Goal: Task Accomplishment & Management: Manage account settings

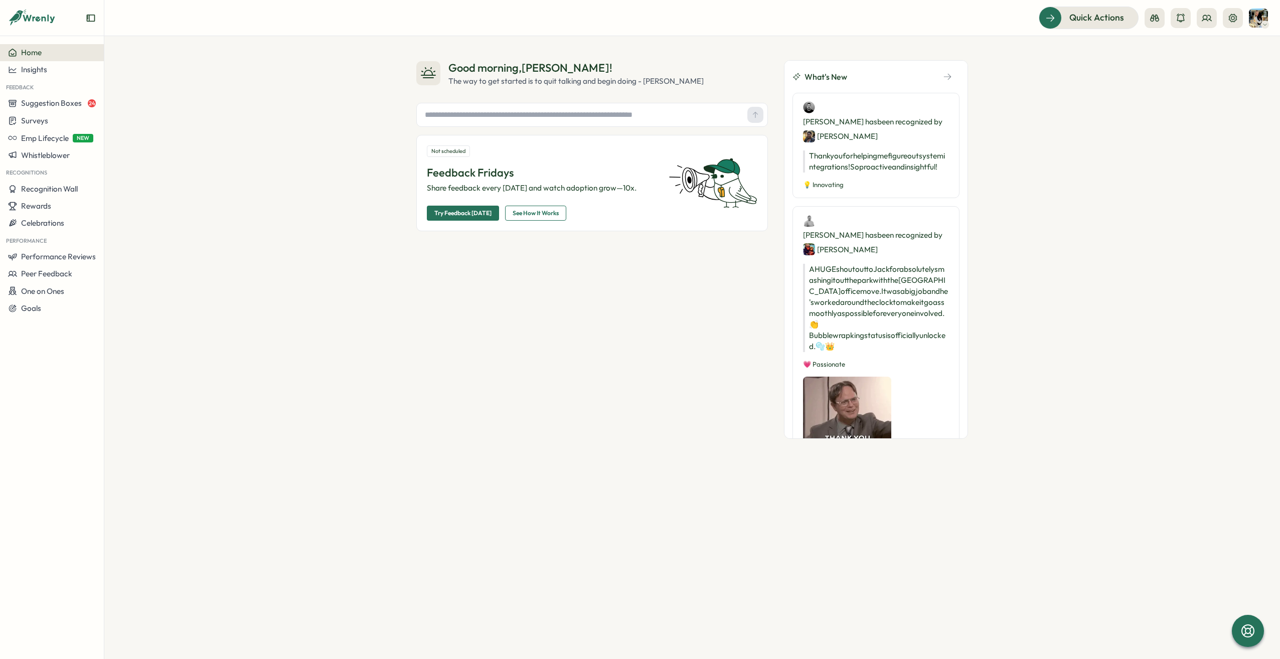
click at [711, 21] on img at bounding box center [1258, 18] width 19 height 19
click at [711, 22] on button at bounding box center [1233, 18] width 20 height 20
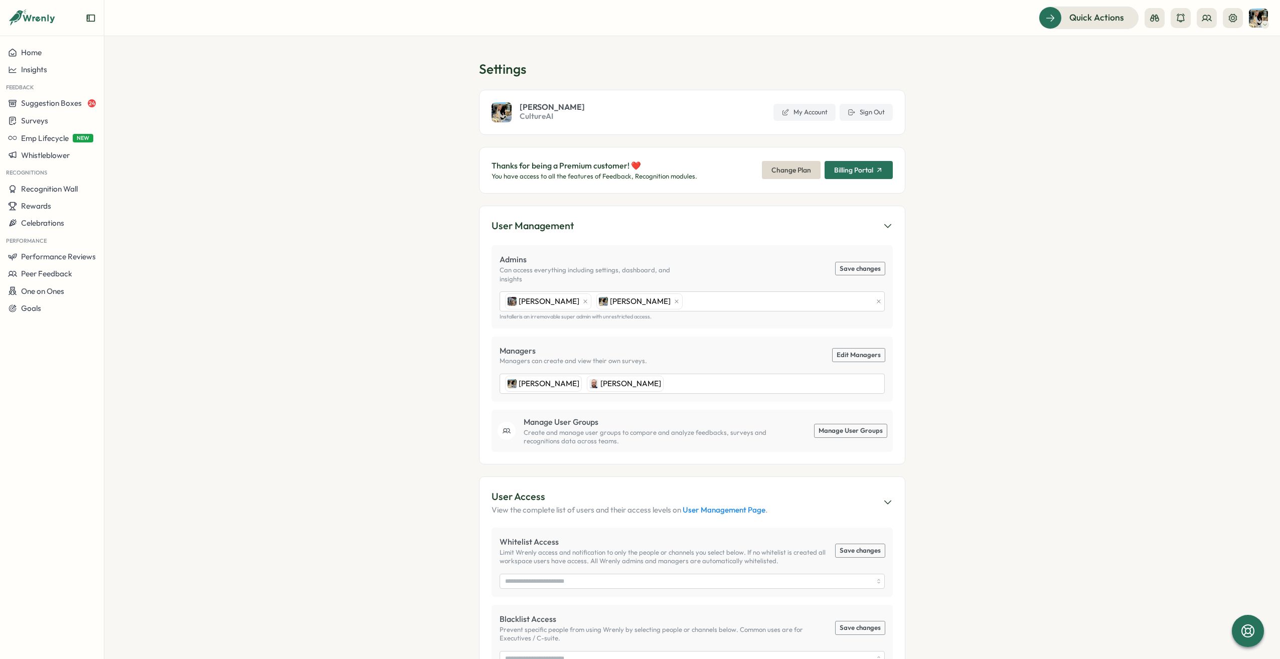
click at [711, 172] on icon "button" at bounding box center [879, 170] width 8 height 8
click at [711, 168] on span "Change Plan" at bounding box center [792, 170] width 40 height 17
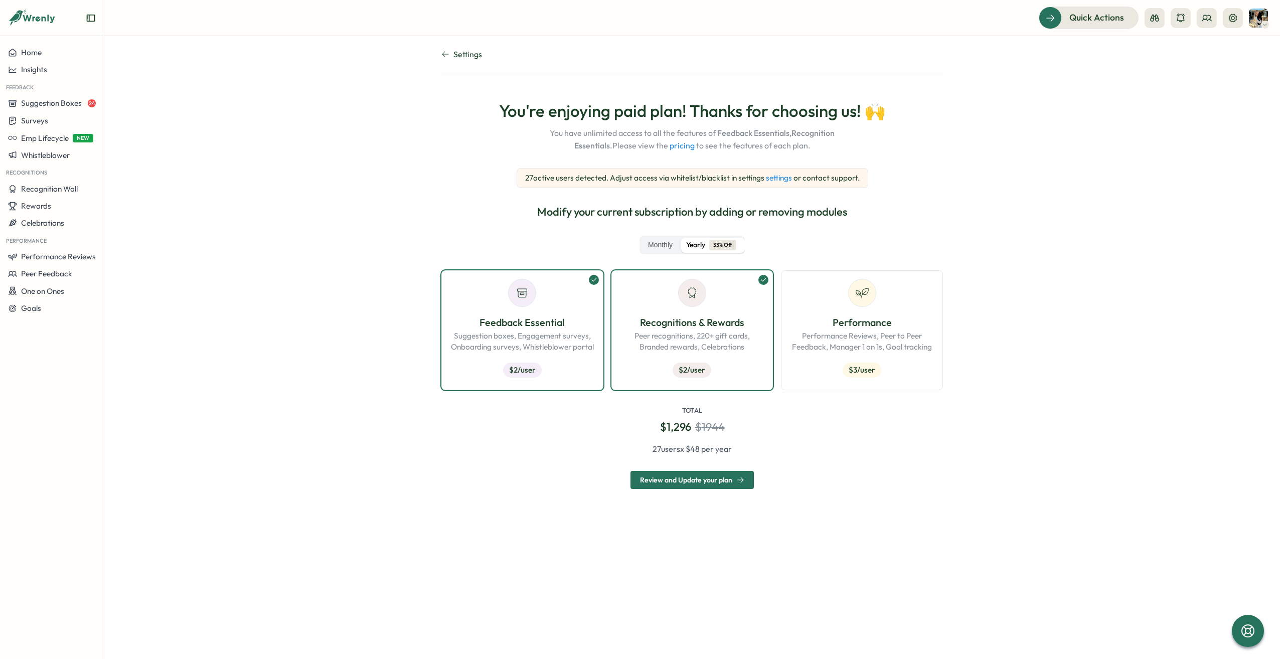
click at [711, 182] on link "settings" at bounding box center [779, 178] width 26 height 10
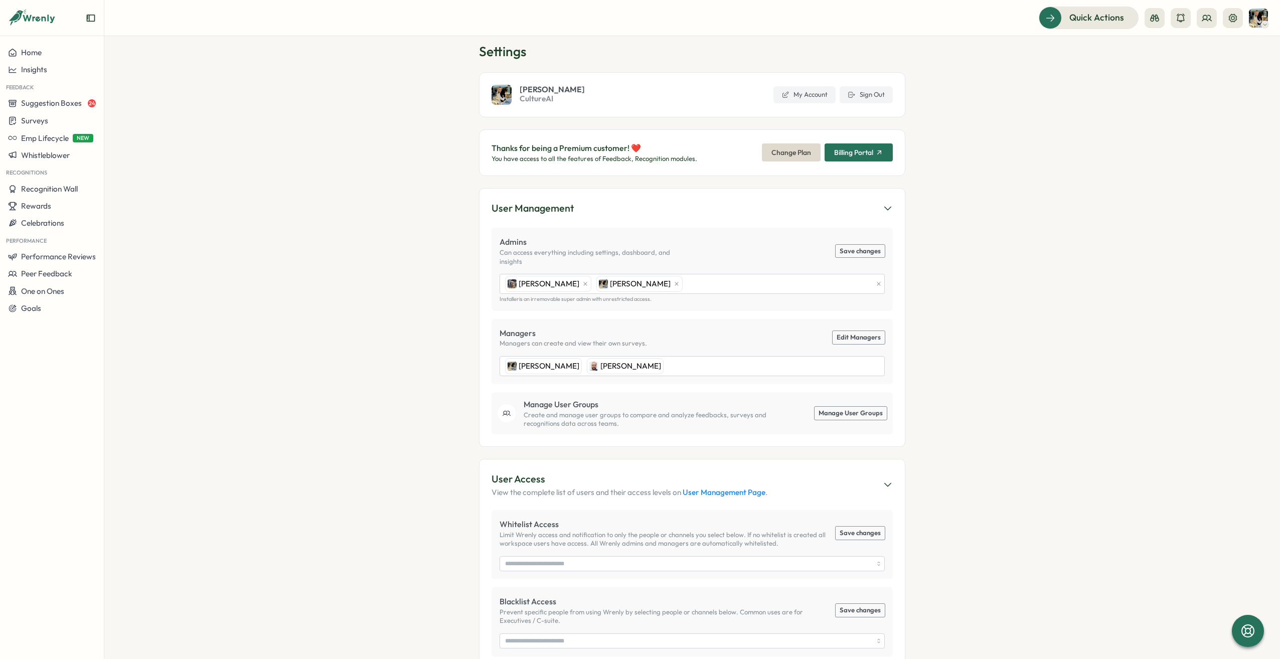
scroll to position [17, 0]
click at [711, 153] on span "Billing Portal" at bounding box center [853, 153] width 39 height 7
click at [711, 147] on span "Billing Portal" at bounding box center [858, 153] width 49 height 17
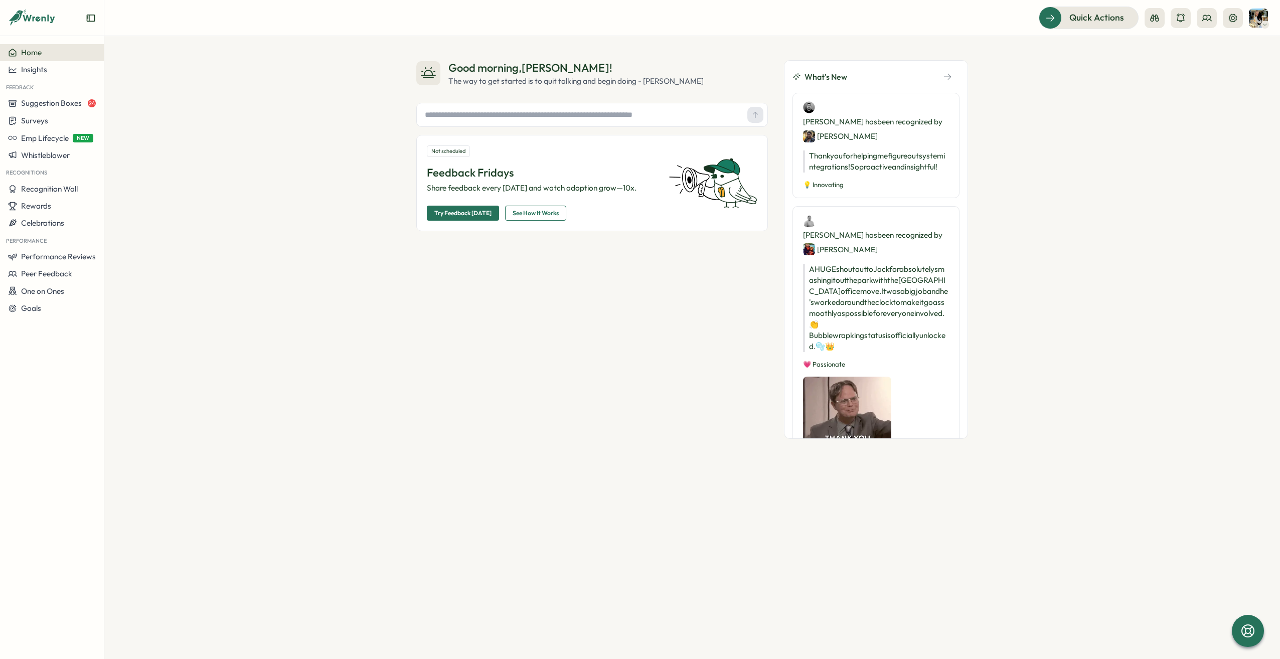
click at [1267, 18] on img at bounding box center [1258, 18] width 19 height 19
click at [1229, 25] on button at bounding box center [1233, 18] width 20 height 20
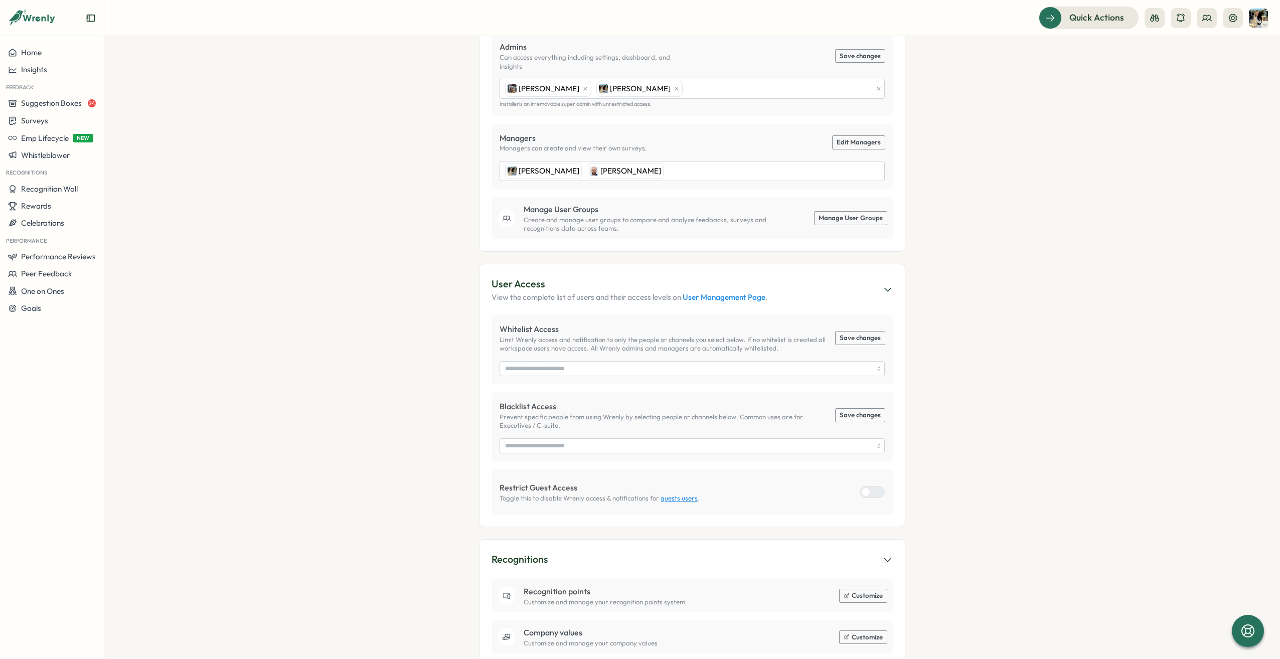
scroll to position [232, 0]
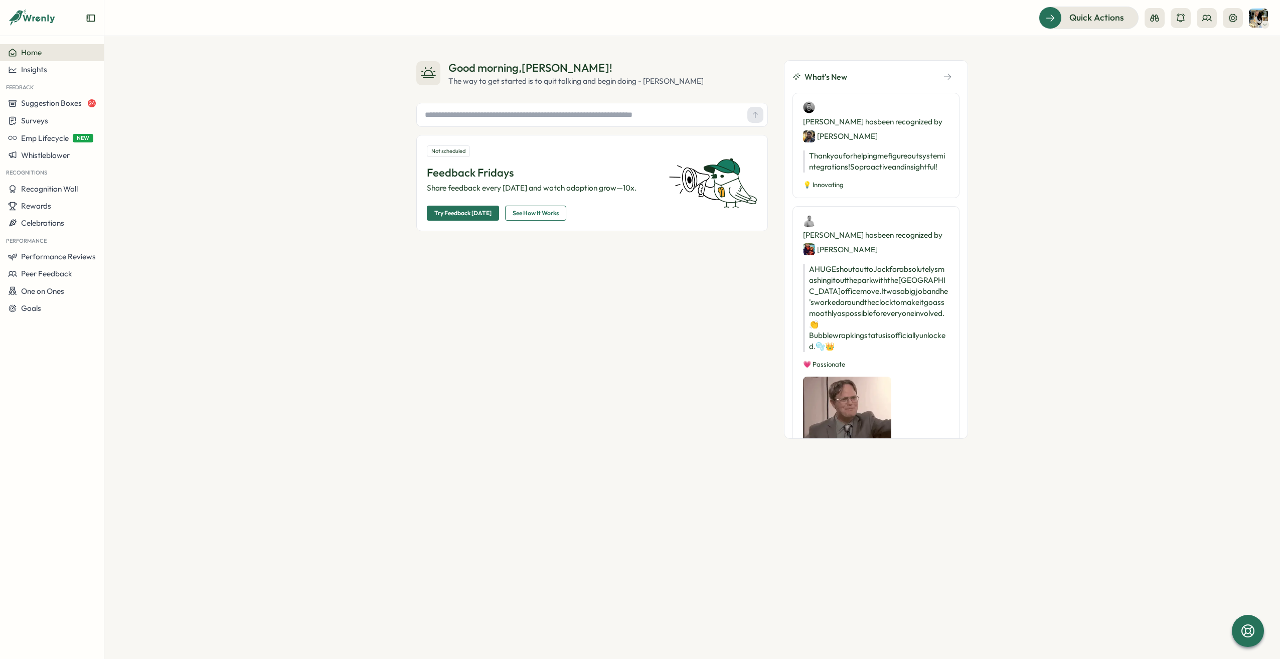
click at [1258, 20] on img at bounding box center [1258, 18] width 19 height 19
click at [1236, 20] on icon at bounding box center [1233, 18] width 8 height 8
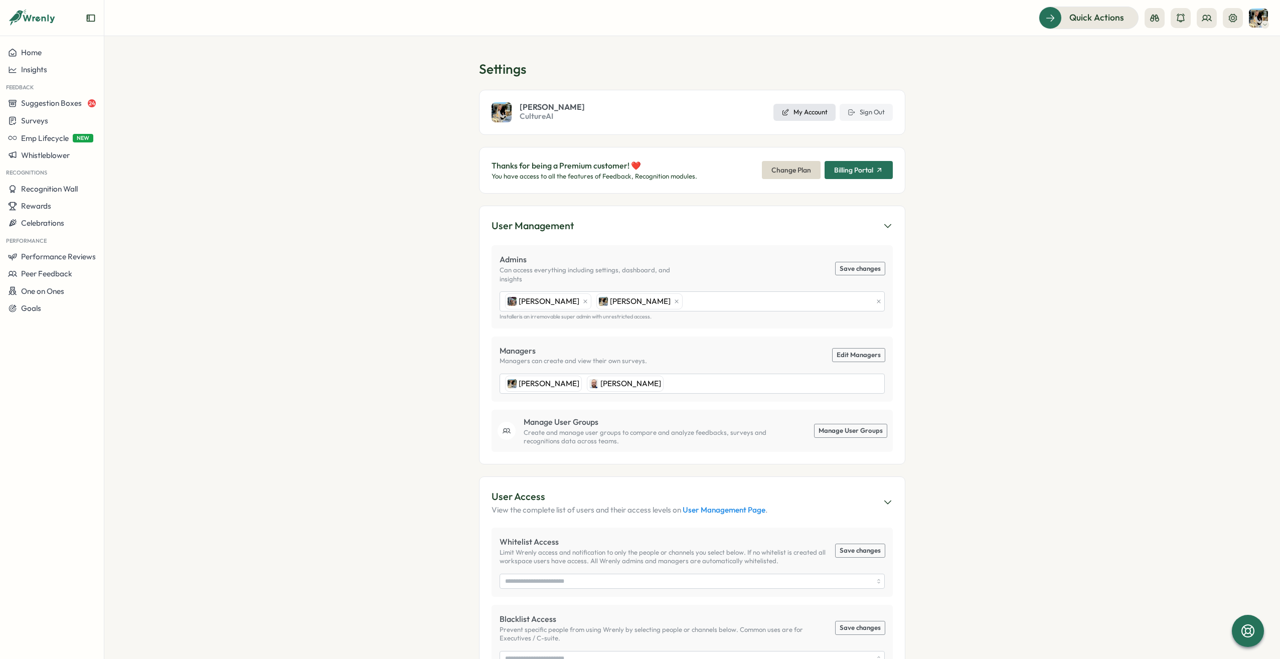
click at [794, 109] on span "My Account" at bounding box center [811, 112] width 34 height 9
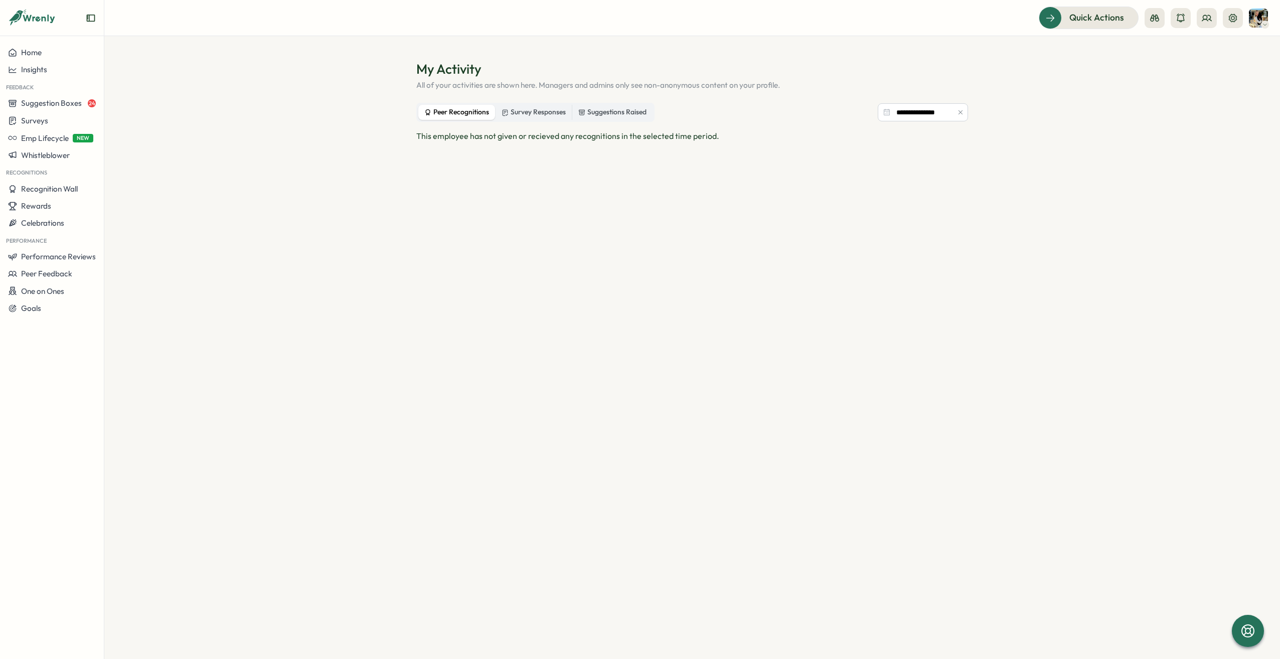
click at [1268, 23] on div at bounding box center [1265, 25] width 8 height 8
click at [1241, 48] on div "Edit Profile" at bounding box center [1242, 49] width 50 height 11
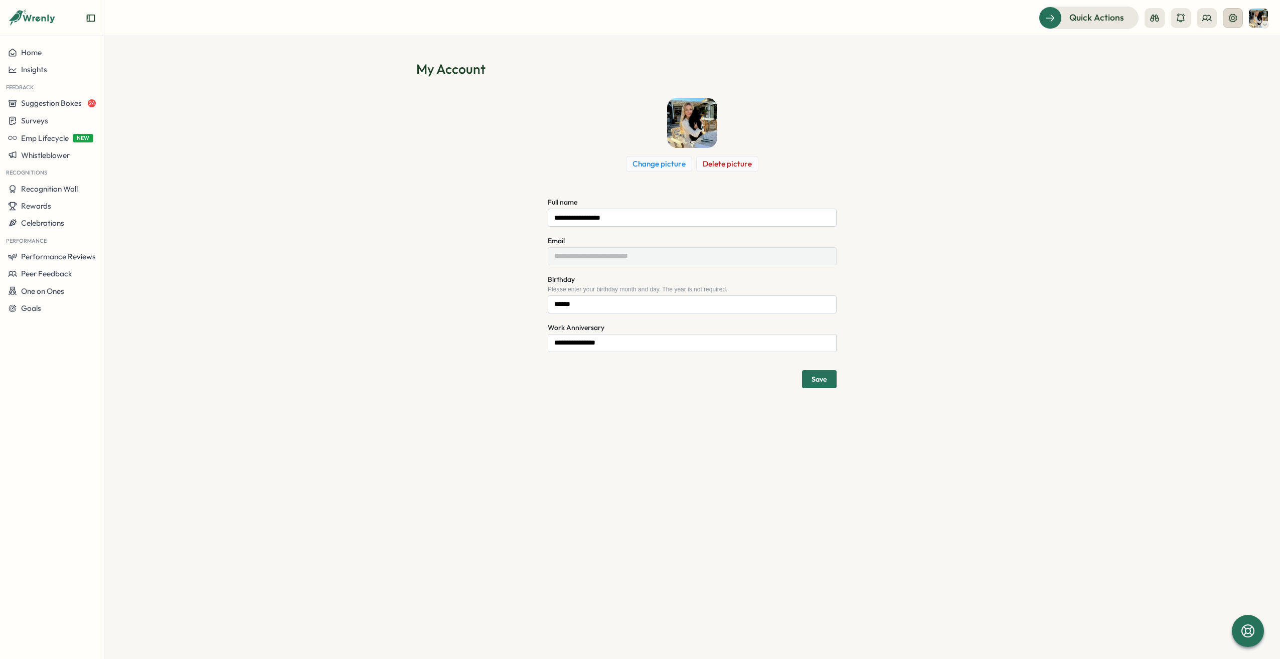
click at [1233, 15] on icon at bounding box center [1233, 18] width 8 height 8
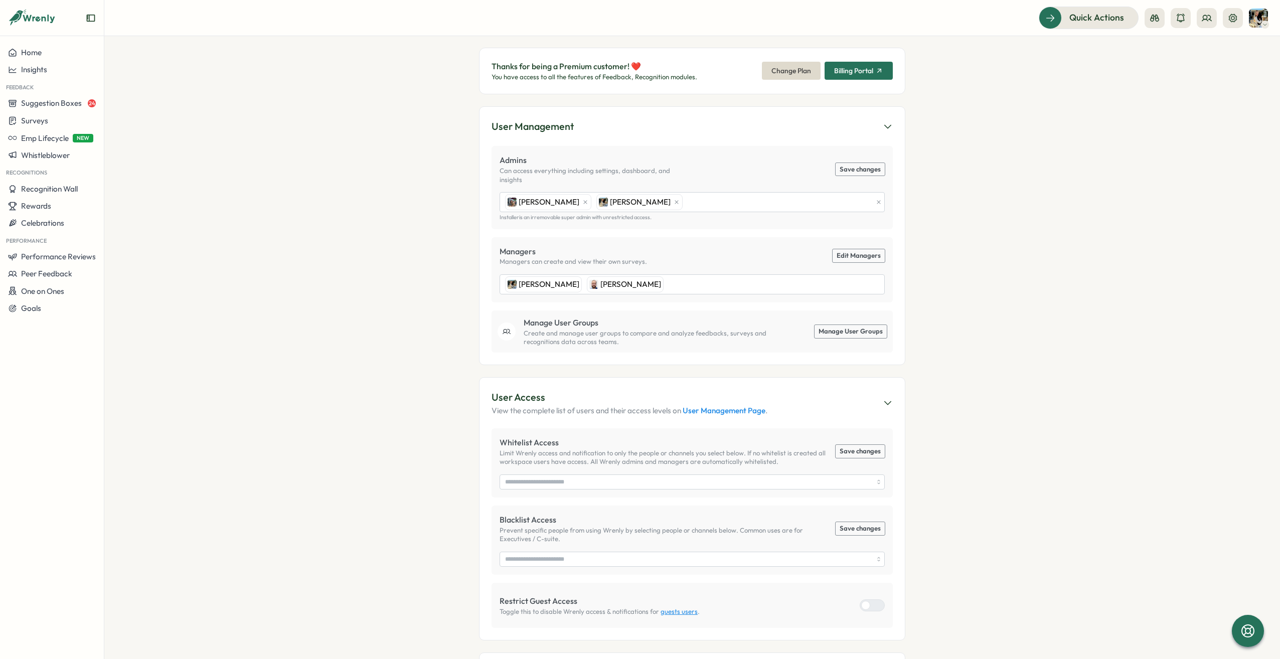
scroll to position [232, 0]
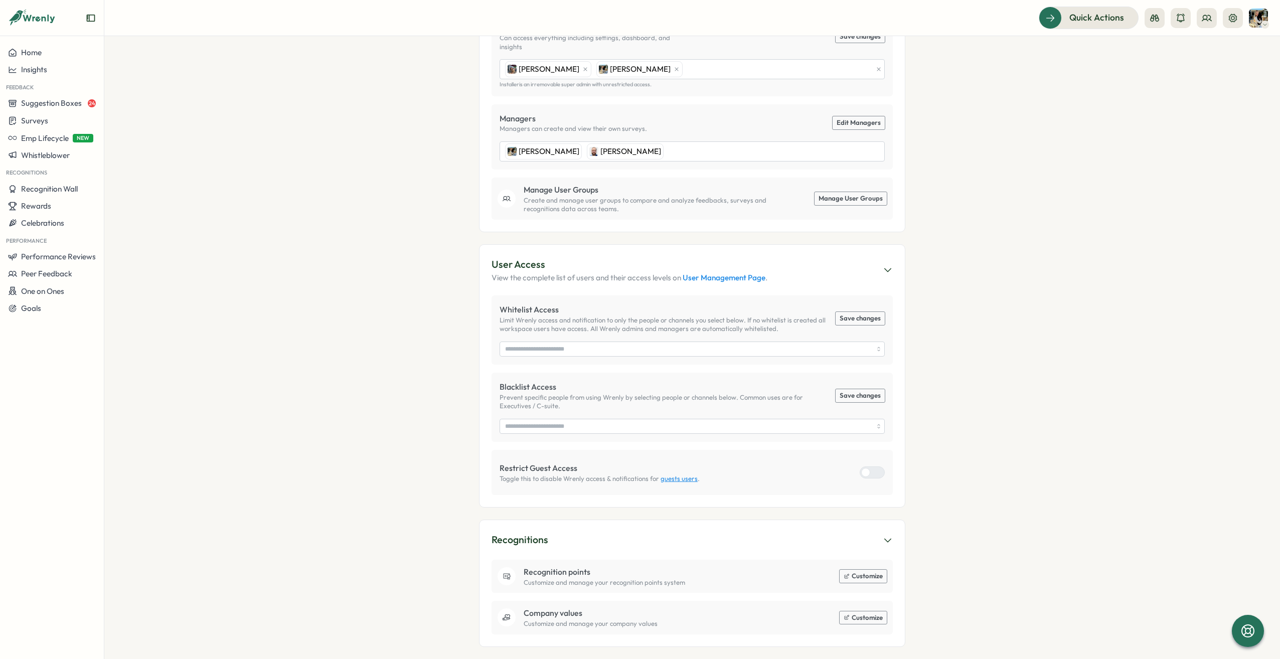
click at [885, 269] on icon at bounding box center [888, 270] width 7 height 3
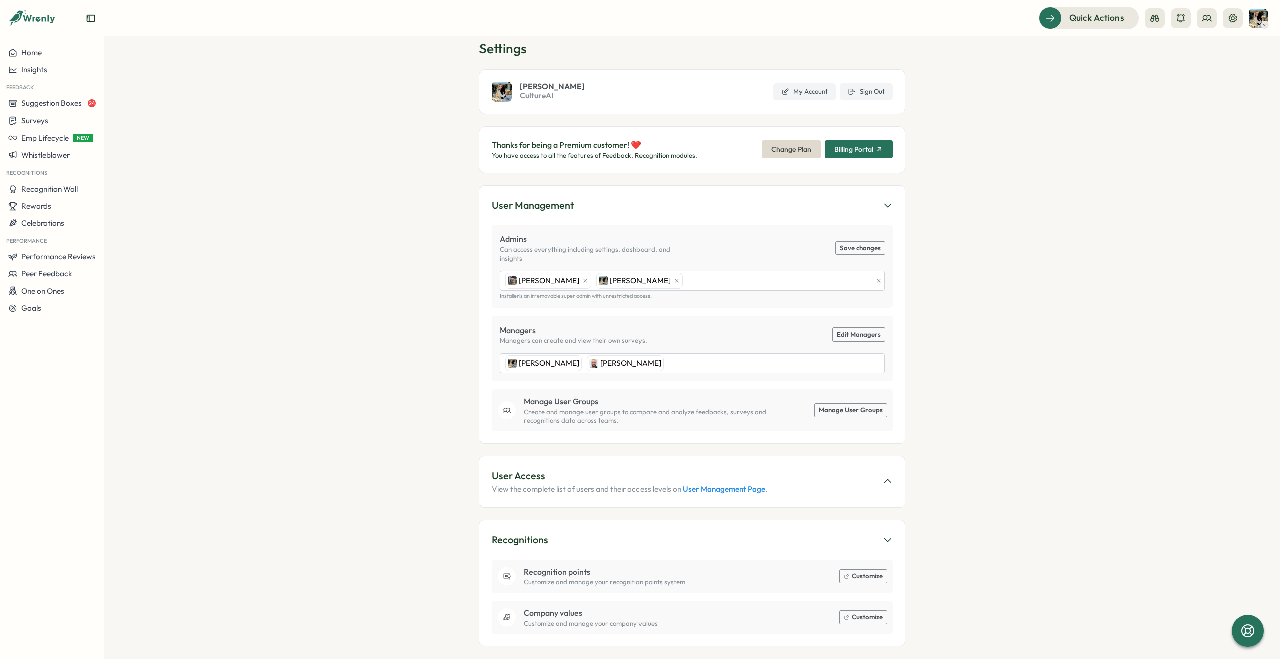
scroll to position [20, 0]
click at [794, 147] on span "Change Plan" at bounding box center [792, 149] width 40 height 17
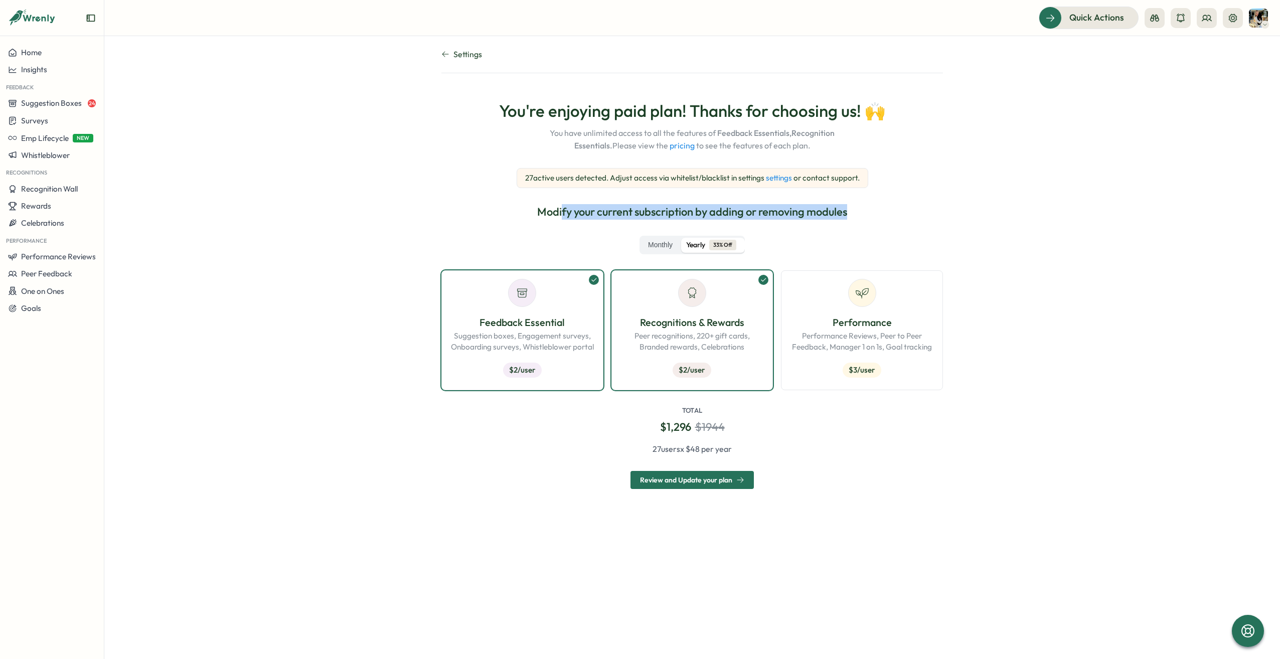
drag, startPoint x: 561, startPoint y: 210, endPoint x: 861, endPoint y: 219, distance: 300.7
click at [861, 219] on div "Modify your current subscription by adding or removing modules Monthly Yearly 3…" at bounding box center [692, 346] width 502 height 285
click at [550, 293] on div "Feedback Essential Suggestion boxes, Engagement surveys, Onboarding surveys, Wh…" at bounding box center [522, 330] width 145 height 103
click at [674, 335] on p "Peer recognitions, 220+ gift cards, Branded rewards, Celebrations" at bounding box center [692, 342] width 145 height 22
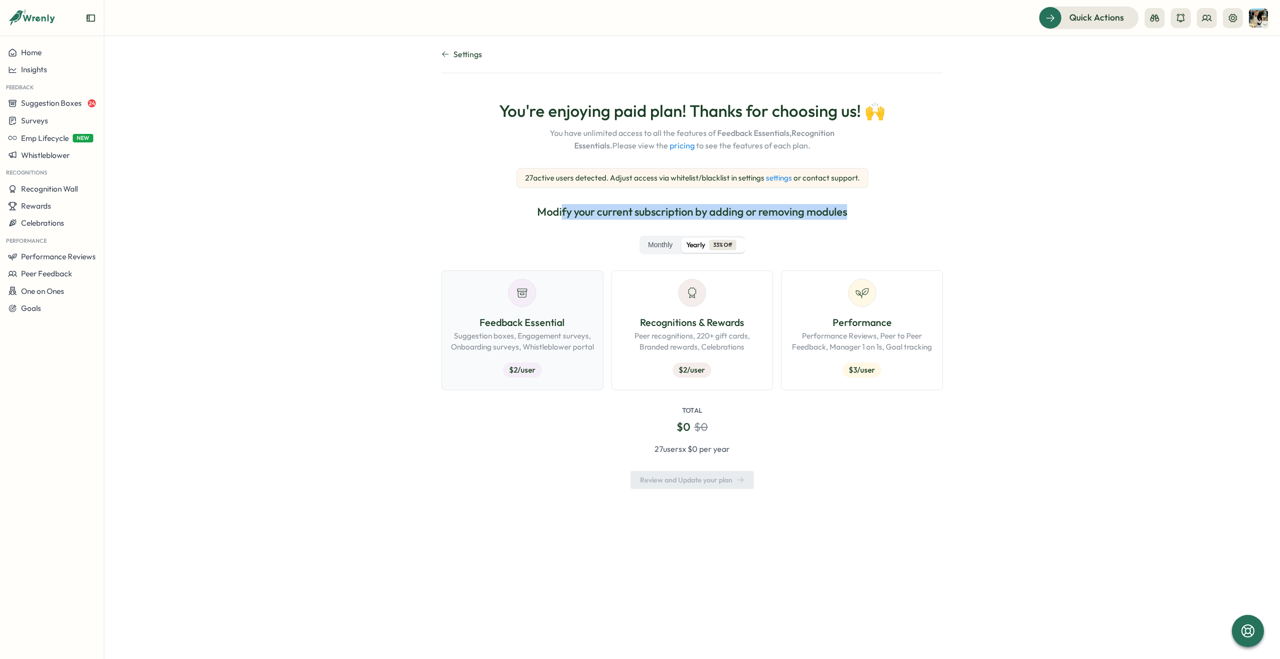
click at [547, 309] on div "Feedback Essential Suggestion boxes, Engagement surveys, Onboarding surveys, Wh…" at bounding box center [522, 330] width 145 height 103
click at [662, 324] on p "Recognitions & Rewards" at bounding box center [692, 323] width 145 height 16
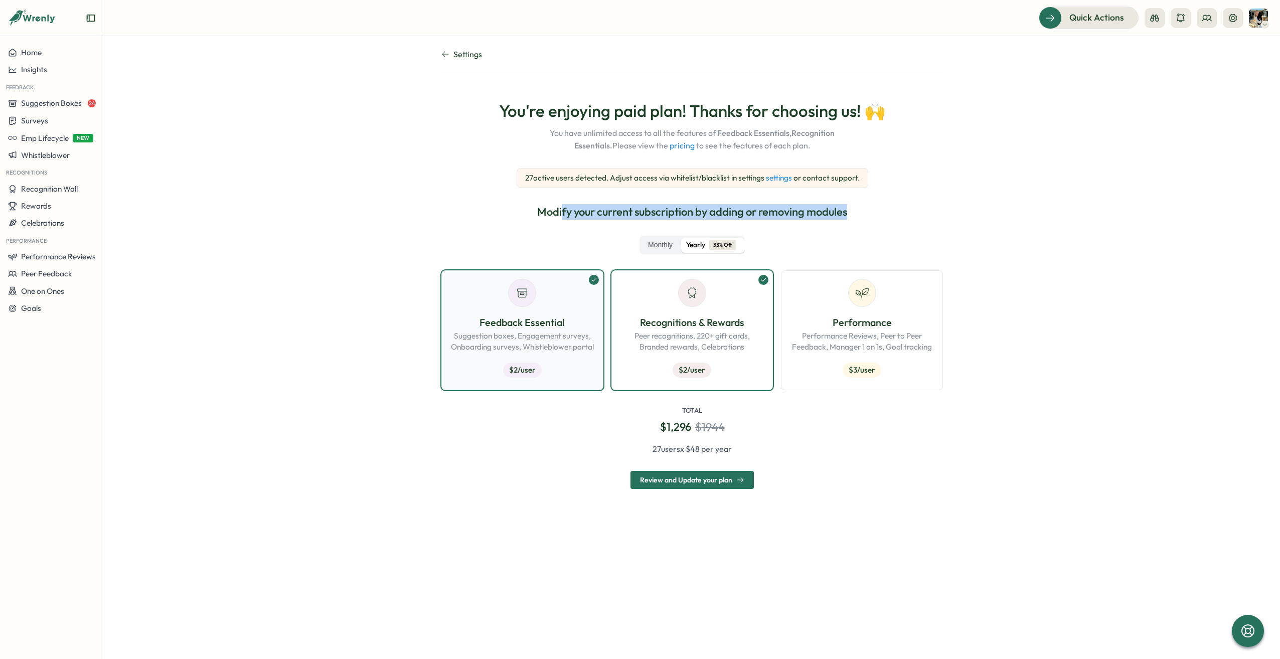
click at [576, 325] on p "Feedback Essential" at bounding box center [522, 323] width 145 height 16
click at [702, 320] on p "Recognitions & Rewards" at bounding box center [692, 323] width 145 height 16
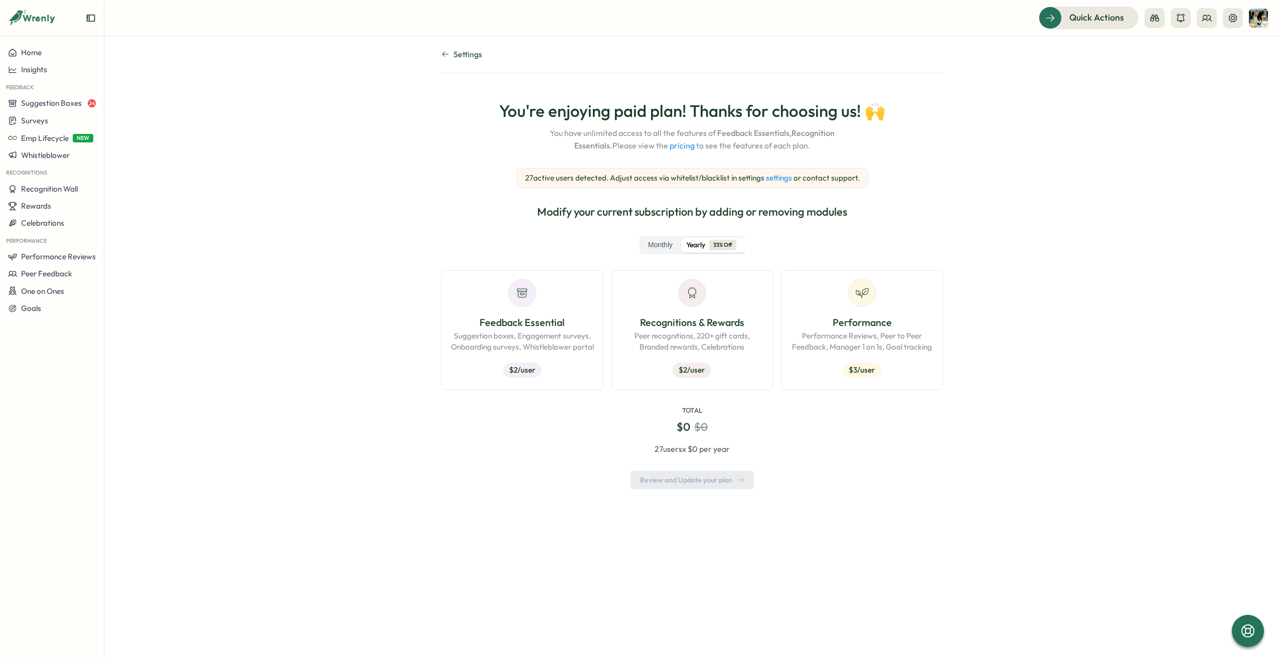
click at [946, 506] on section "Settings You're enjoying paid plan! Thanks for choosing us! 🙌 You have unlimite…" at bounding box center [692, 347] width 1176 height 623
click at [472, 52] on span "Settings" at bounding box center [468, 54] width 29 height 13
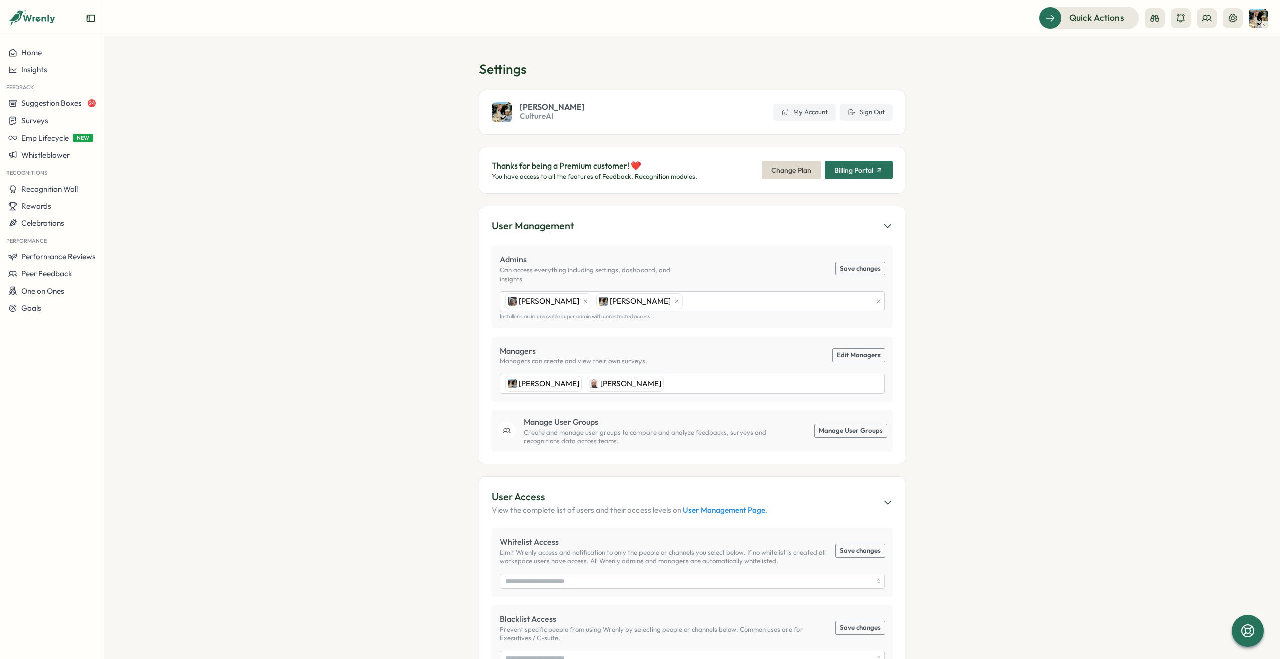
click at [885, 171] on button "Billing Portal" at bounding box center [859, 170] width 68 height 18
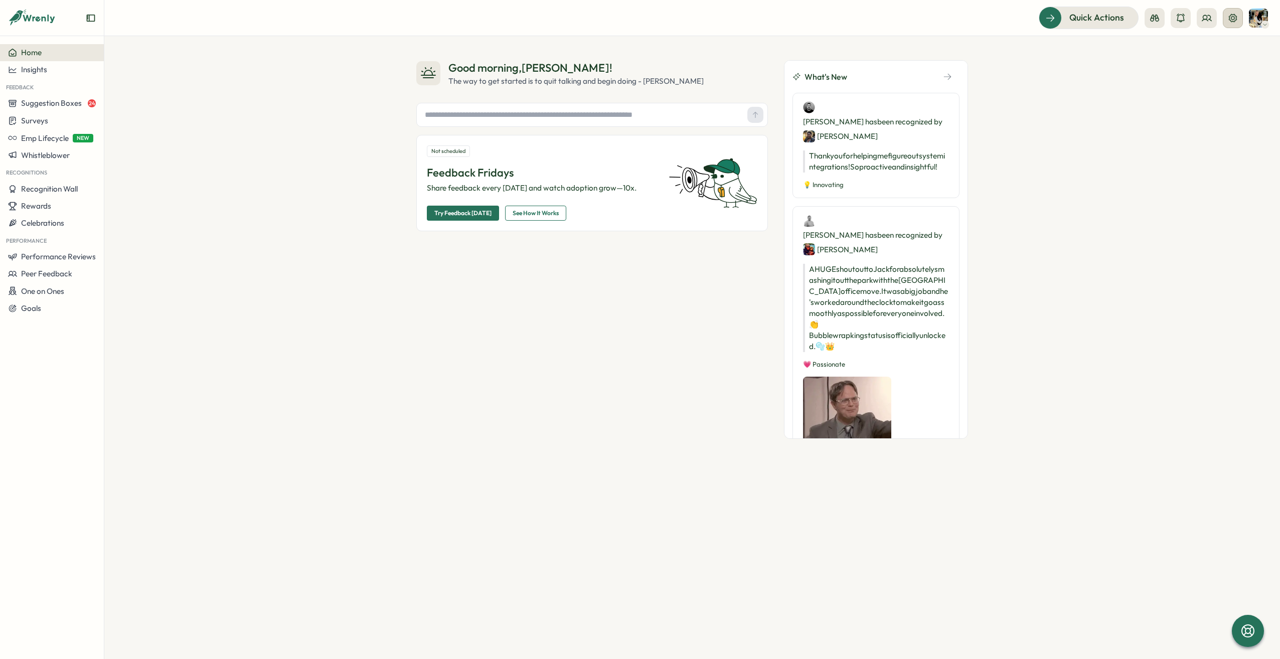
click at [1235, 24] on button at bounding box center [1233, 18] width 20 height 20
